Goal: Task Accomplishment & Management: Complete application form

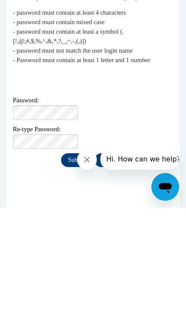
scroll to position [232, 0]
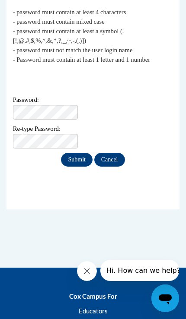
click at [78, 158] on input "Submit" at bounding box center [76, 160] width 31 height 14
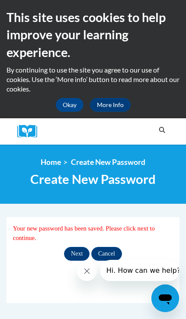
click at [68, 101] on button "Okay" at bounding box center [70, 105] width 28 height 14
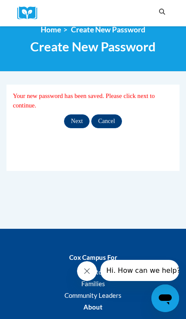
scroll to position [15, 0]
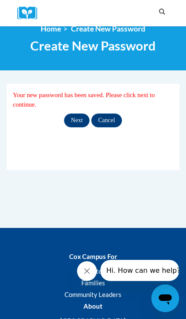
click at [79, 118] on input "Next" at bounding box center [76, 121] width 25 height 14
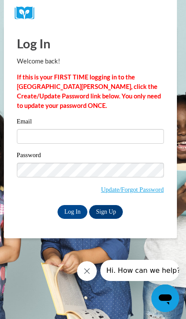
click at [103, 135] on input "Email" at bounding box center [90, 136] width 147 height 15
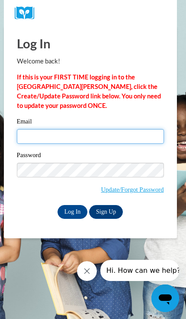
type input "[EMAIL_ADDRESS][DOMAIN_NAME]"
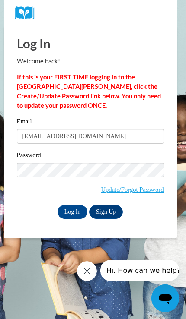
click at [72, 211] on input "Log In" at bounding box center [72, 212] width 30 height 14
click at [68, 211] on input "Log In" at bounding box center [72, 212] width 30 height 14
click at [74, 212] on input "Log In" at bounding box center [72, 212] width 30 height 14
click at [76, 210] on input "Log In" at bounding box center [72, 212] width 30 height 14
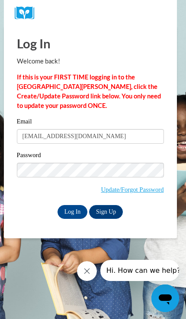
click at [76, 215] on input "Log In" at bounding box center [72, 212] width 30 height 14
click at [76, 212] on input "Log In" at bounding box center [72, 212] width 30 height 14
